Goal: Use online tool/utility: Utilize a website feature to perform a specific function

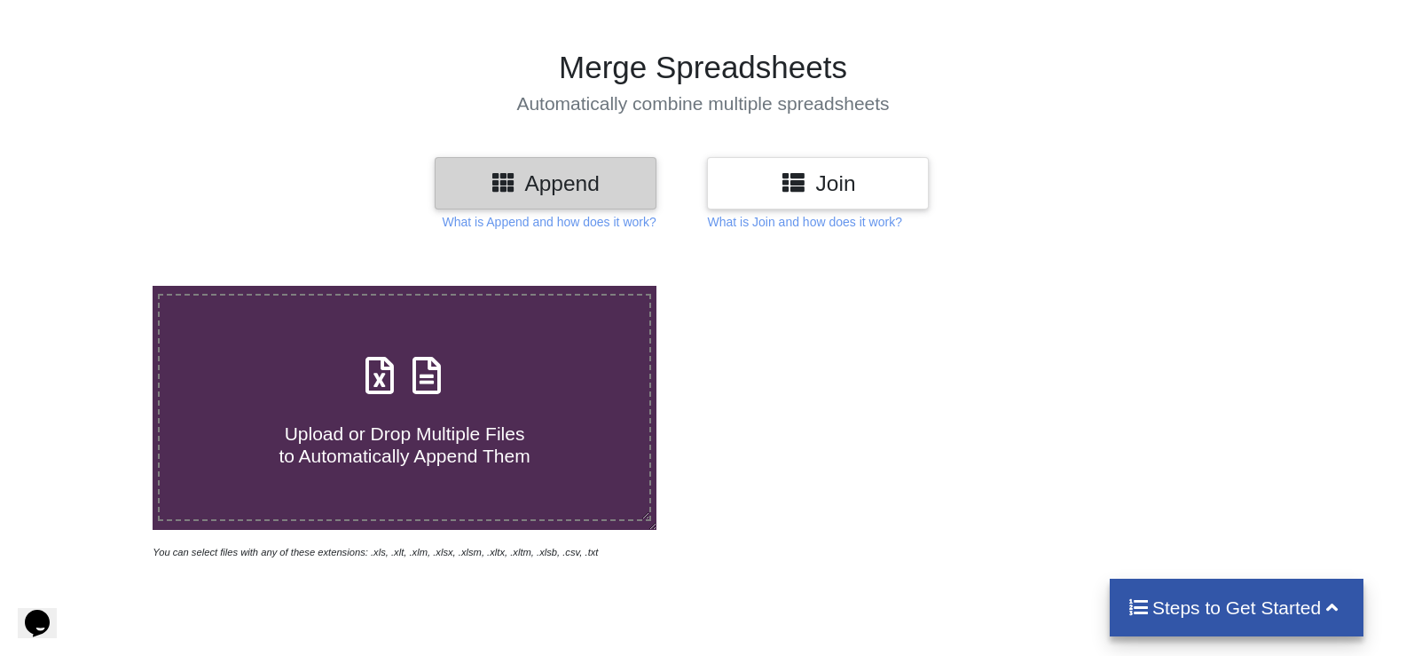
scroll to position [266, 0]
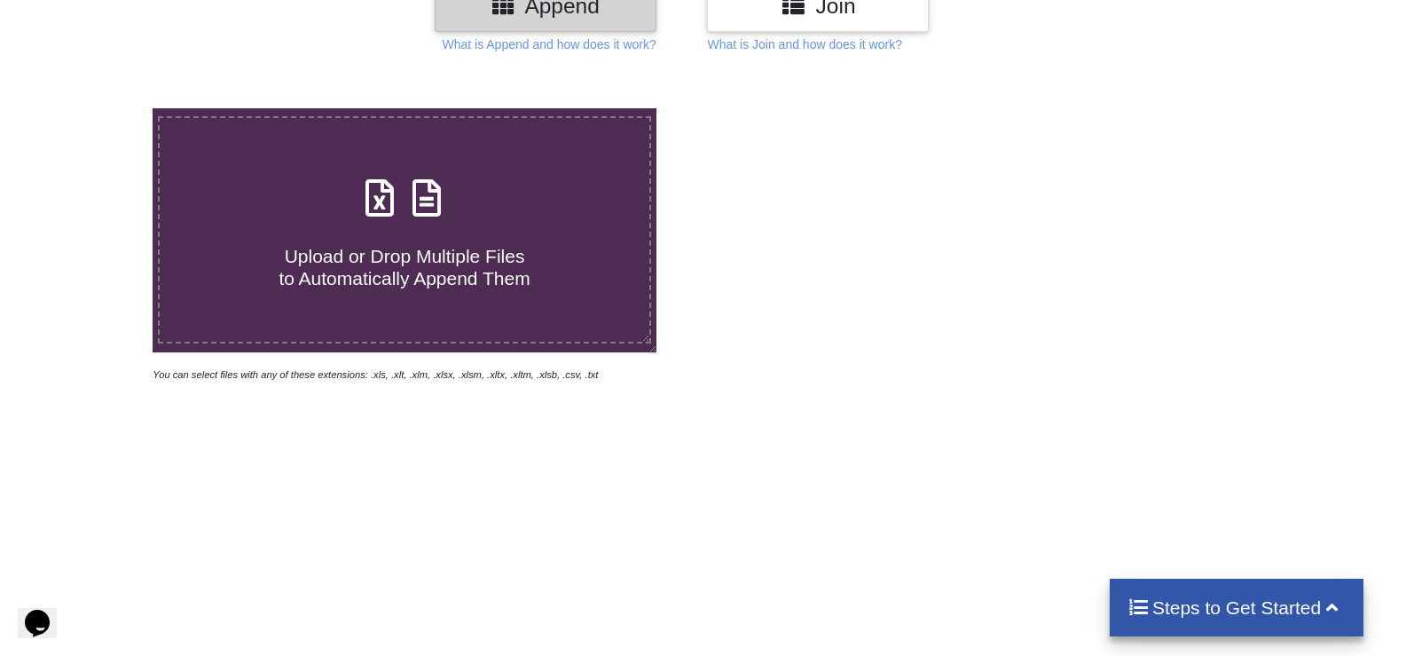
click at [437, 246] on span "Upload or Drop Multiple Files to Automatically Append Them" at bounding box center [404, 267] width 251 height 43
click at [98, 108] on input "Upload or Drop Multiple Files to Automatically Append Them" at bounding box center [98, 108] width 0 height 0
type input "C:\fakepath\Spc daily deployment and work progress report [DATE].xlsx"
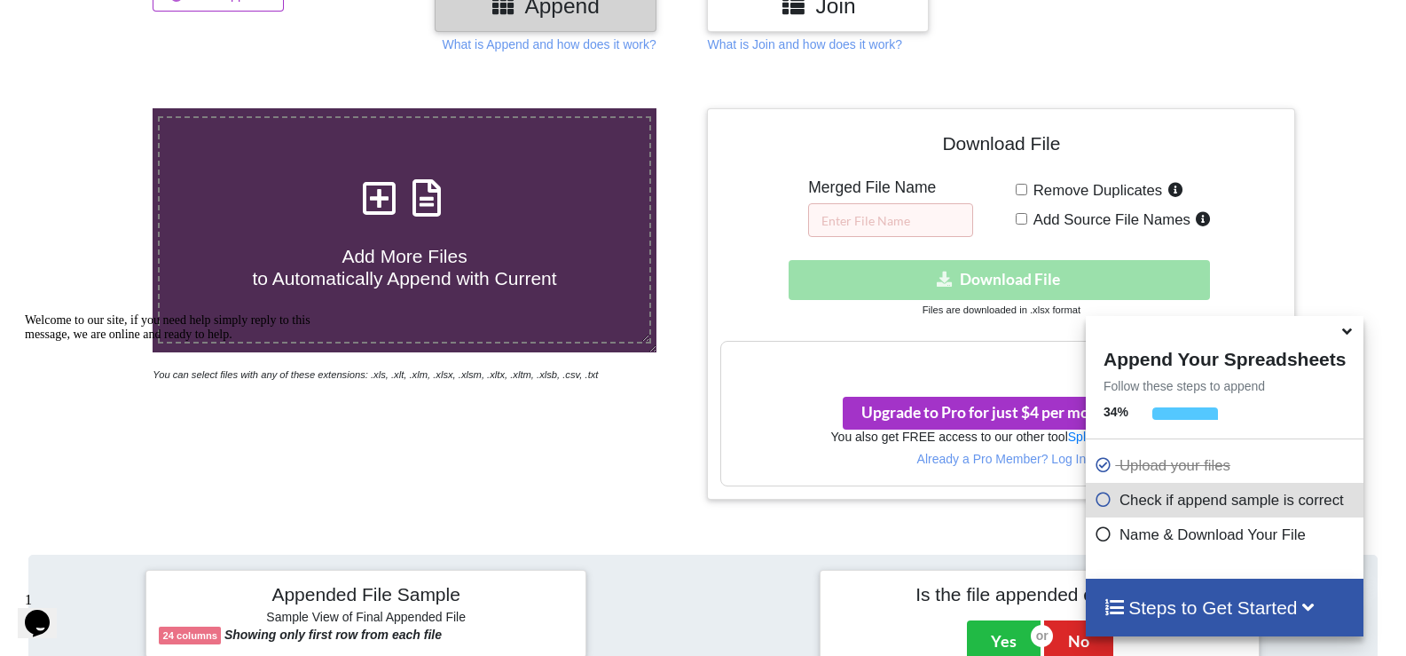
scroll to position [820, 0]
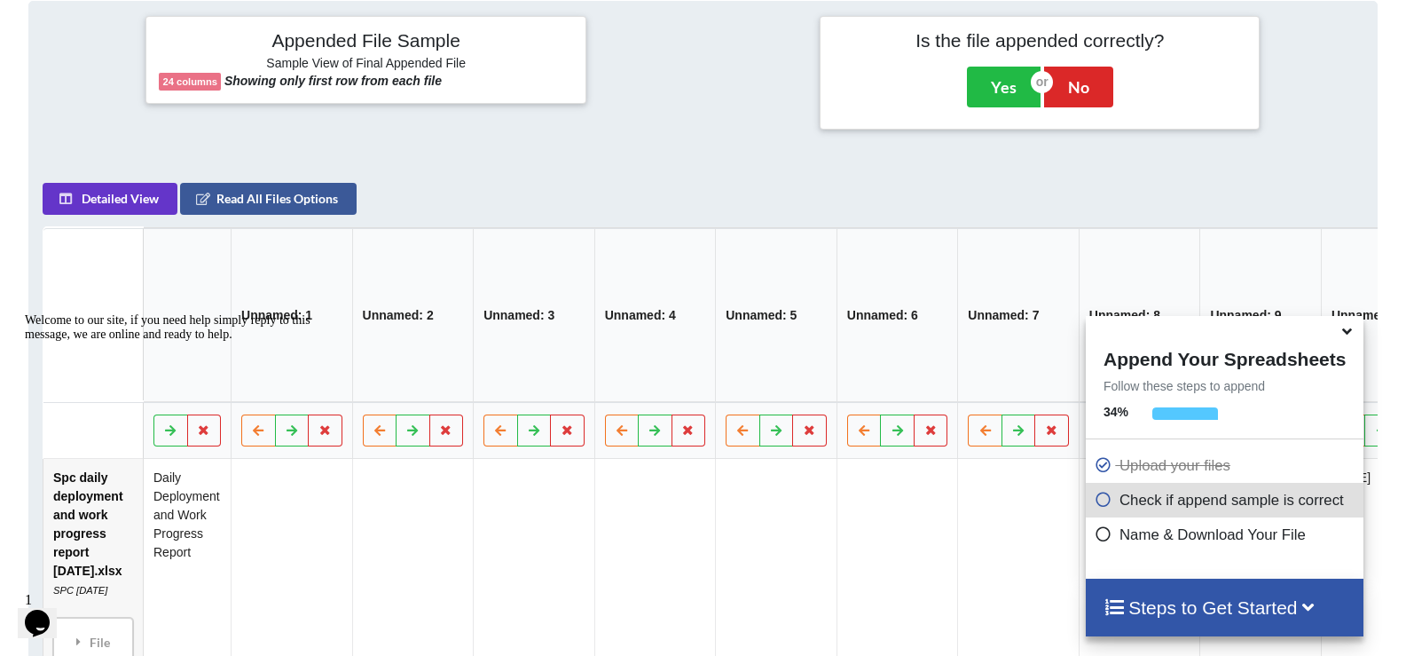
click at [1351, 334] on icon at bounding box center [1347, 328] width 19 height 16
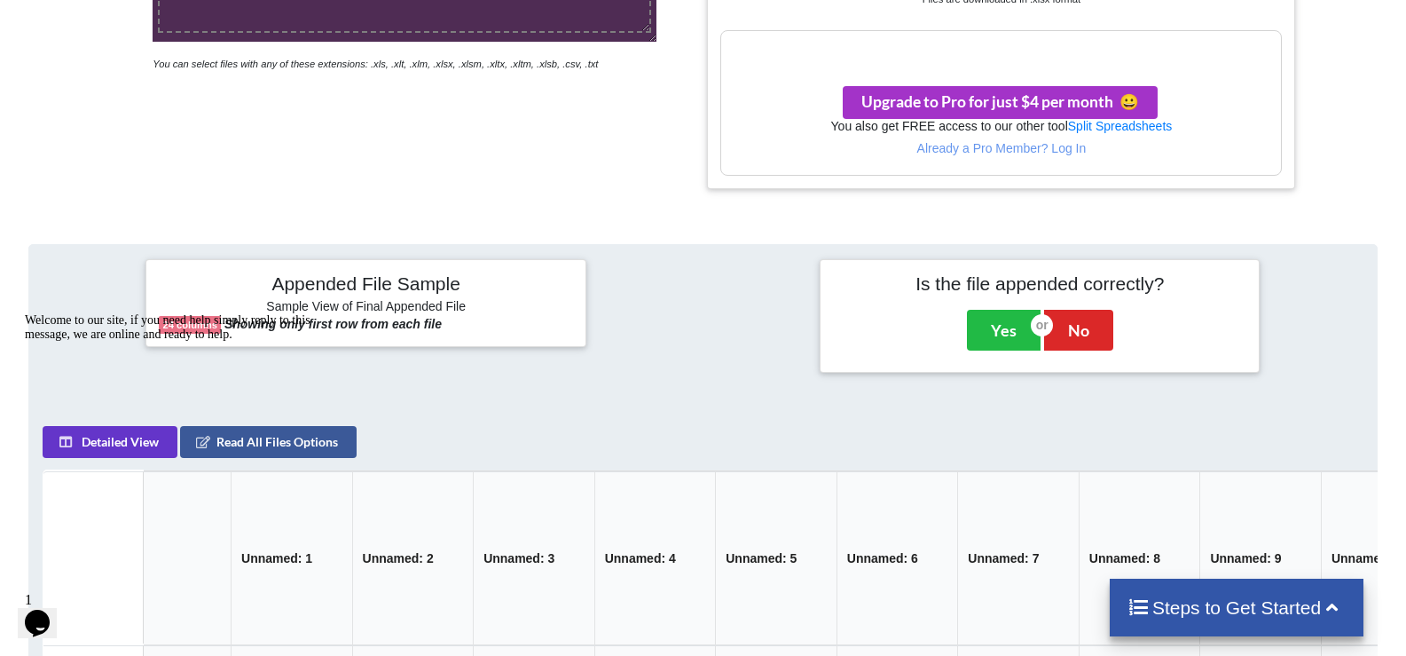
scroll to position [310, 0]
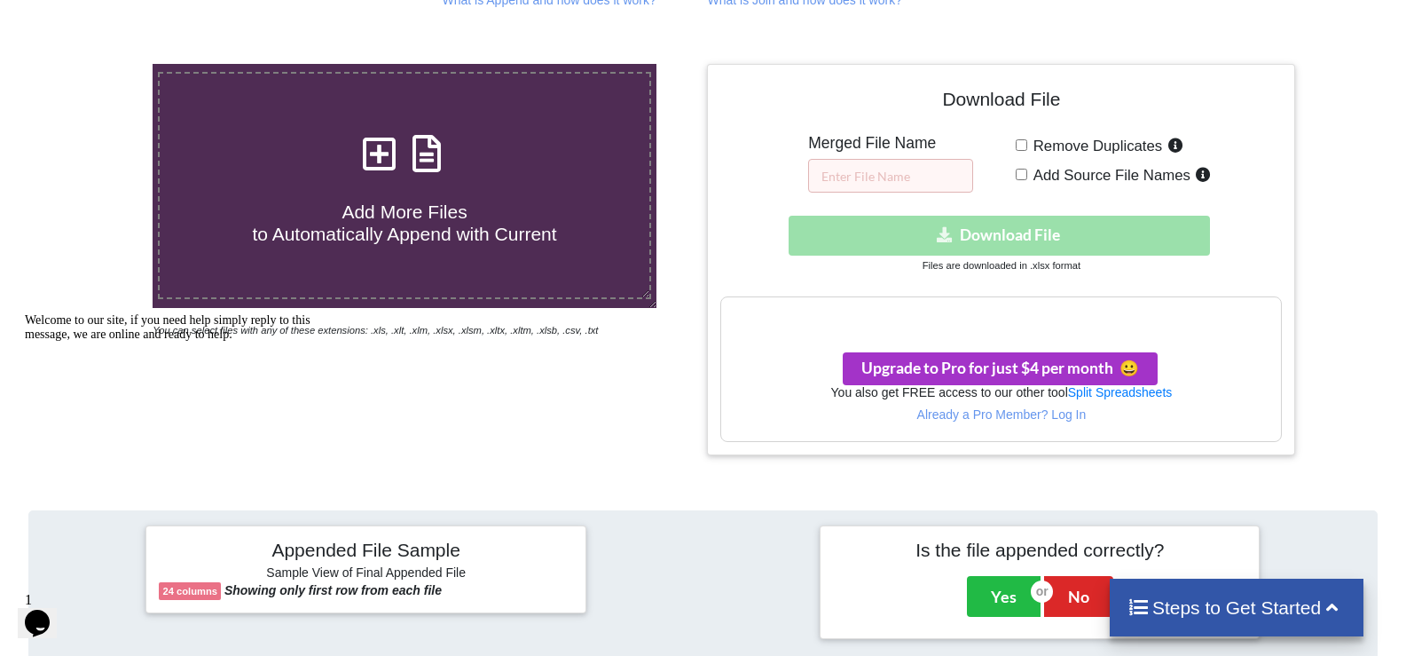
click at [926, 242] on div "Download hidden Download File" at bounding box center [1001, 236] width 562 height 40
click at [878, 185] on input "text" at bounding box center [890, 176] width 165 height 34
type input "r"
type input "SPC"
click at [1020, 143] on input "Remove Duplicates" at bounding box center [1022, 145] width 12 height 12
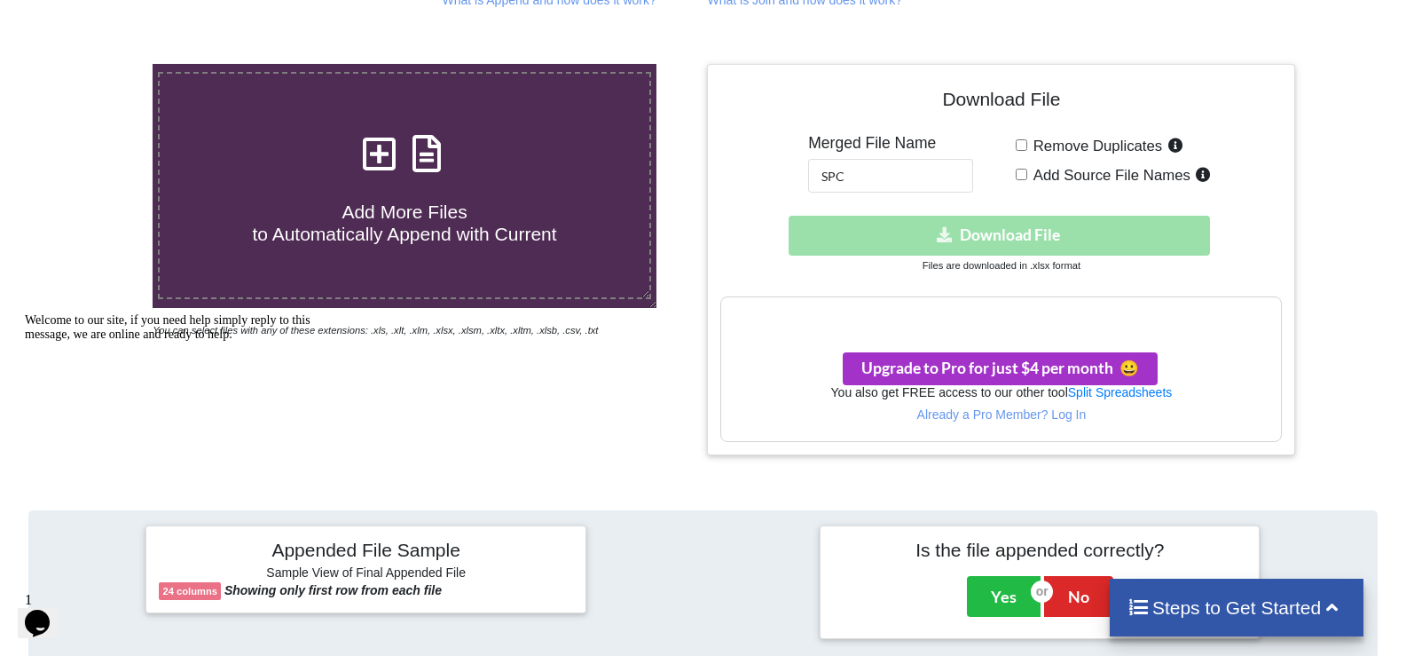
checkbox input "true"
click at [1020, 176] on input "Add Source File Names" at bounding box center [1022, 175] width 12 height 12
click at [1023, 177] on input "Add Source File Names" at bounding box center [1022, 175] width 12 height 12
checkbox input "false"
click at [1008, 232] on div "Download hidden Download File" at bounding box center [1001, 236] width 562 height 40
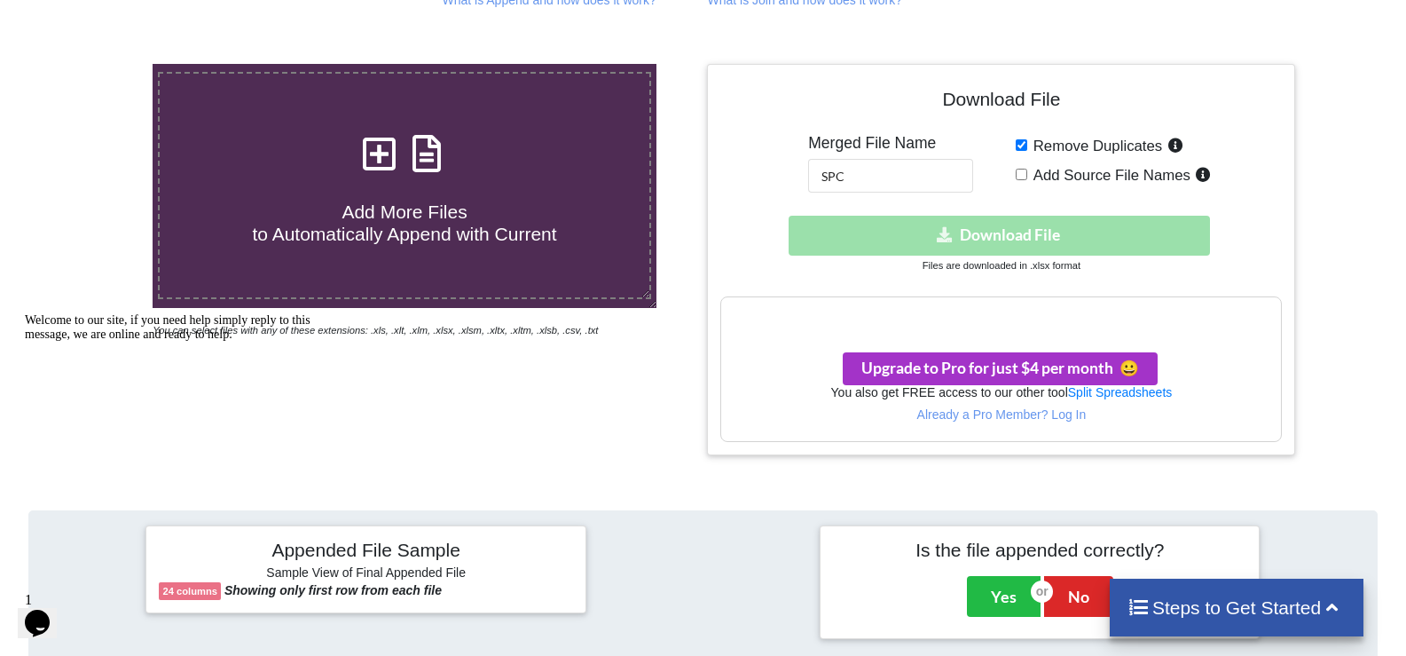
click at [1008, 232] on div "Download hidden Download File" at bounding box center [1001, 236] width 562 height 40
click at [1023, 145] on input "Remove Duplicates" at bounding box center [1022, 145] width 12 height 12
checkbox input "false"
click at [1018, 238] on div "Download hidden Download File" at bounding box center [1001, 236] width 562 height 40
